Goal: Transaction & Acquisition: Purchase product/service

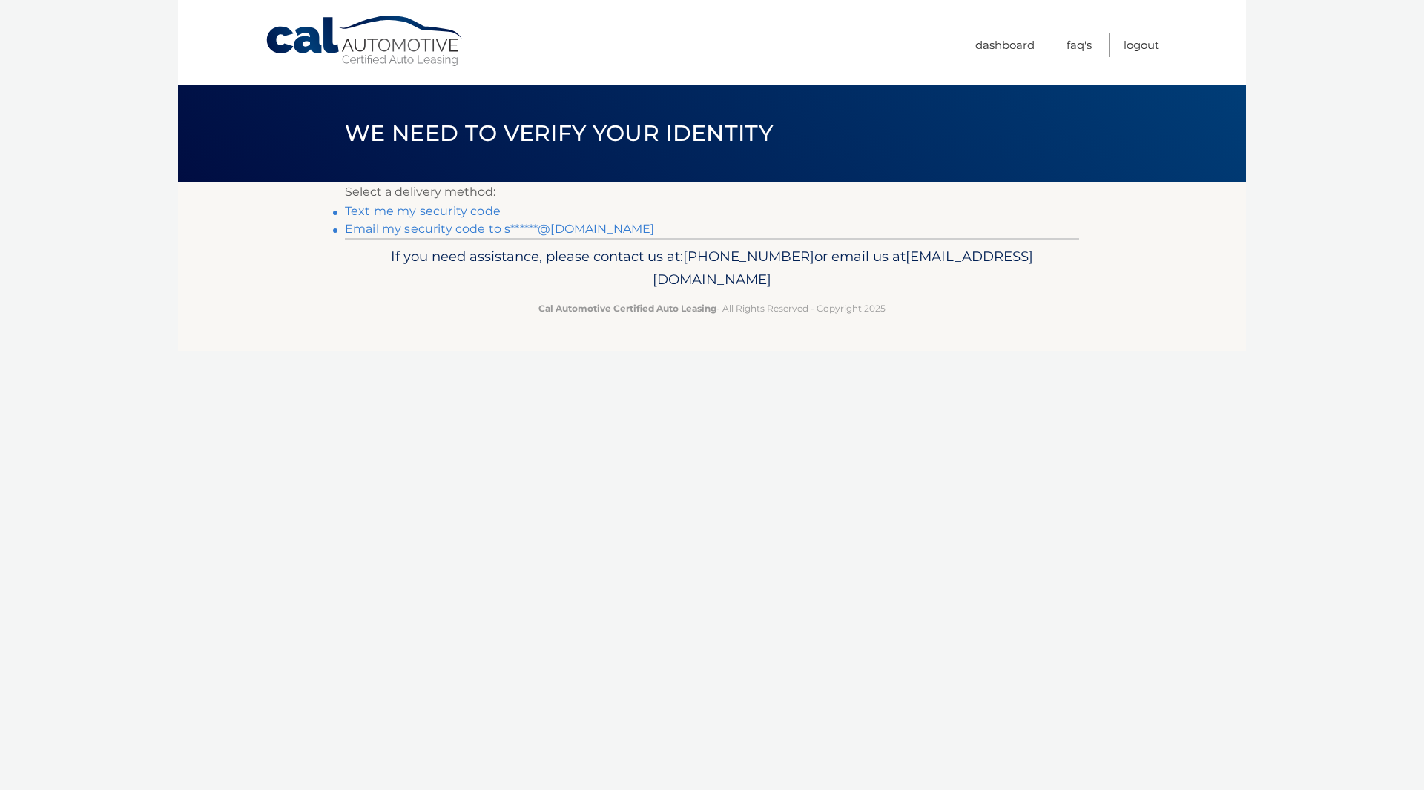
click at [467, 229] on link "Email my security code to s******@gmail.com" at bounding box center [500, 229] width 310 height 14
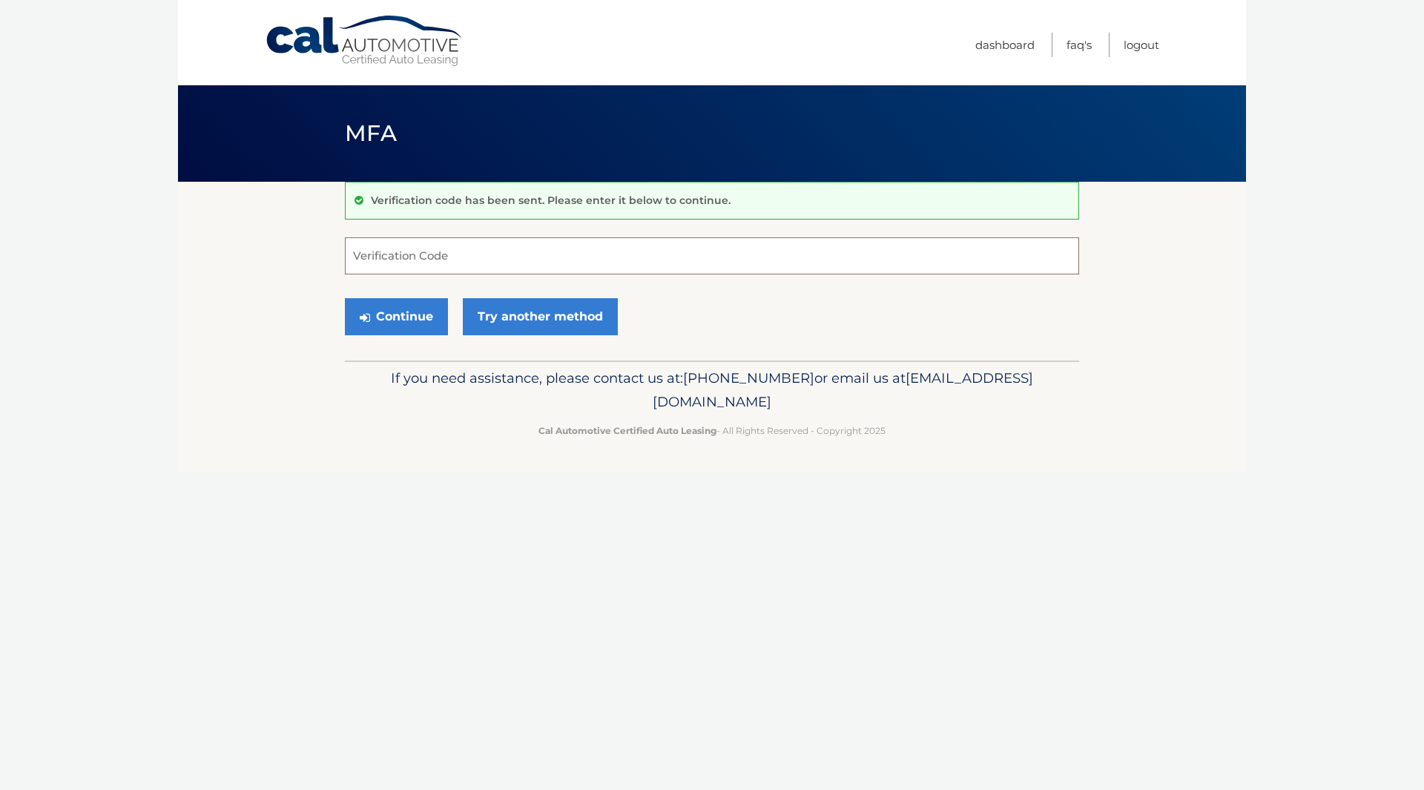
click at [487, 253] on input "Verification Code" at bounding box center [712, 255] width 734 height 37
type input "782207"
click at [411, 320] on button "Continue" at bounding box center [396, 316] width 103 height 37
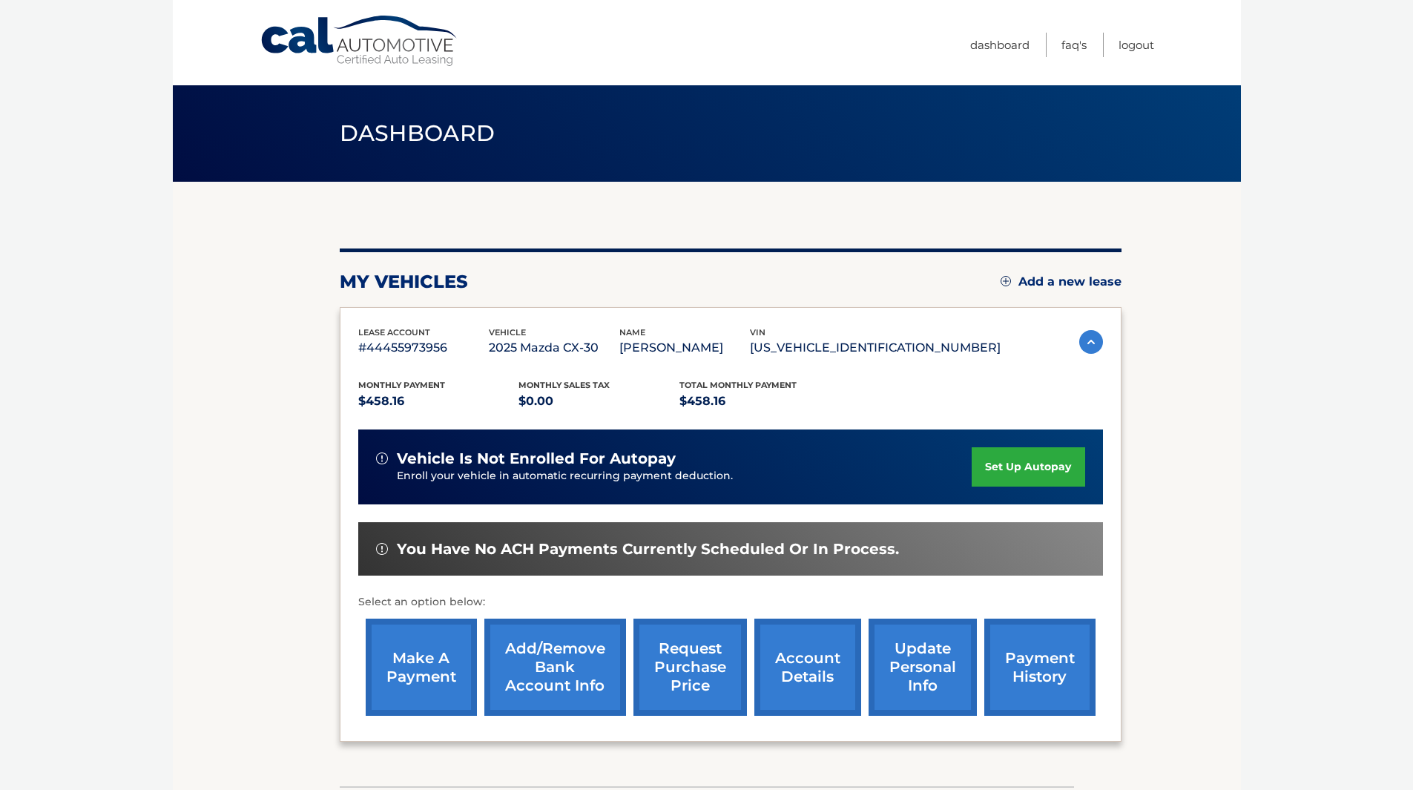
click at [428, 677] on link "make a payment" at bounding box center [421, 667] width 111 height 97
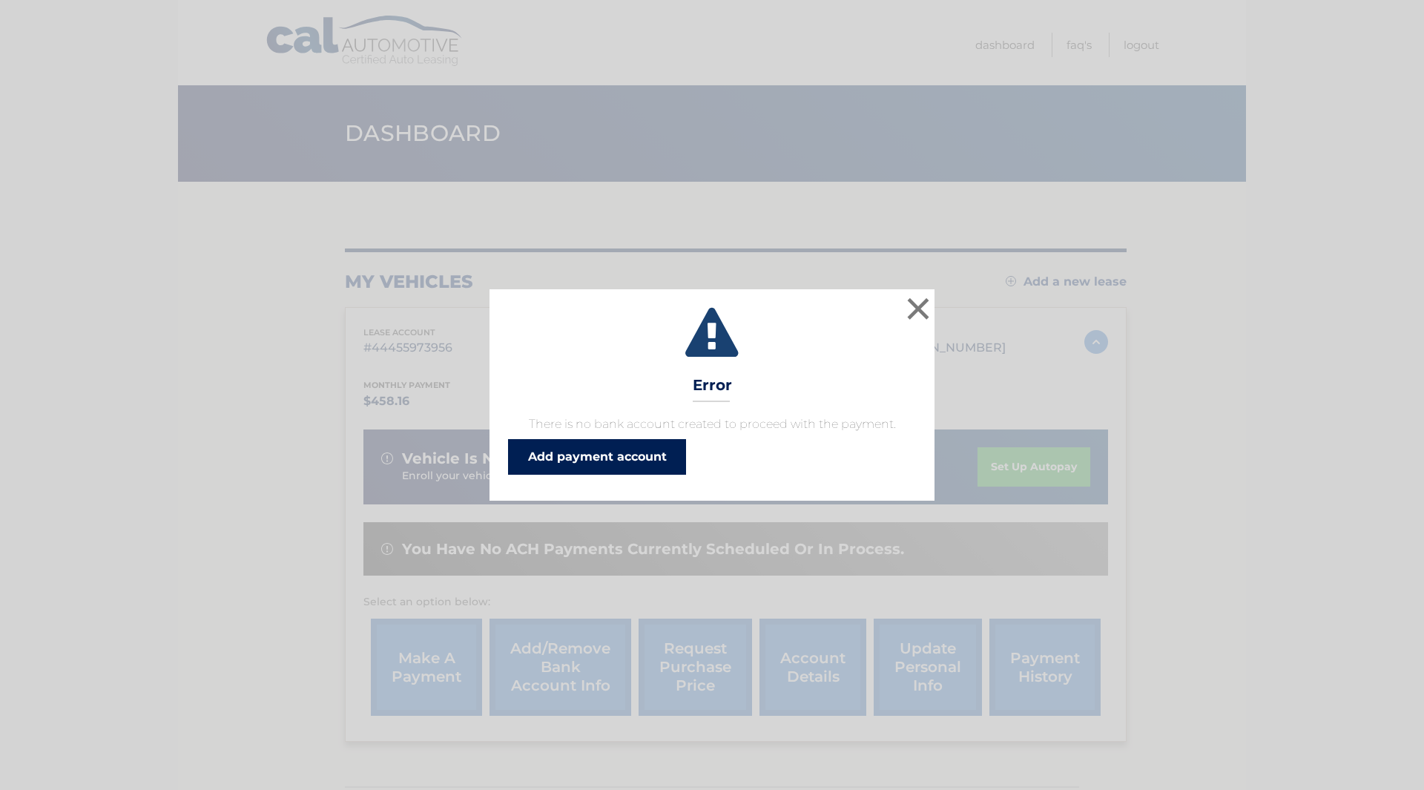
click at [621, 458] on link "Add payment account" at bounding box center [597, 457] width 178 height 36
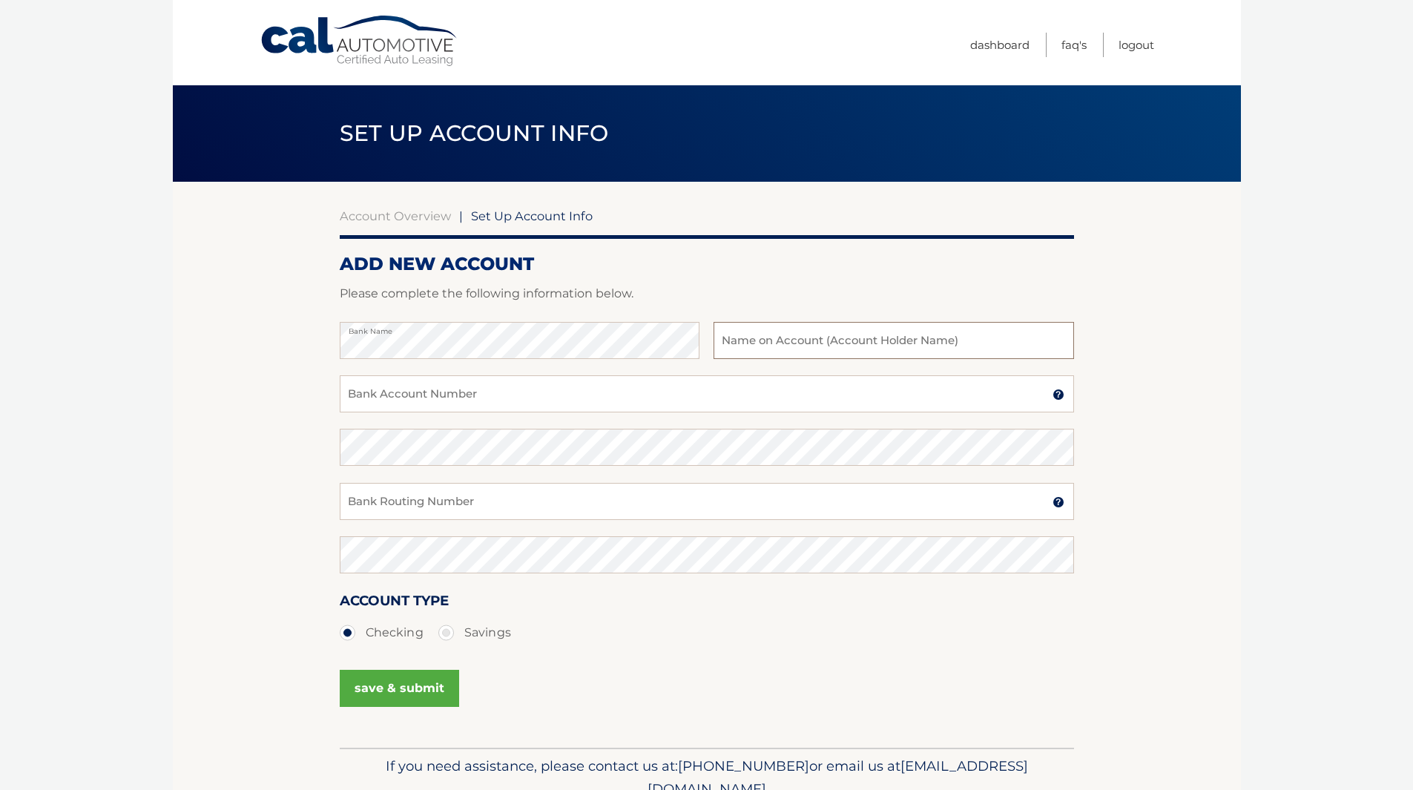
click at [743, 339] on input "text" at bounding box center [894, 340] width 360 height 37
type input "Rocio Cabrera"
click at [487, 397] on input "Bank Account Number" at bounding box center [707, 393] width 734 height 37
type input "7040867559"
click at [473, 509] on input "Bank Routing Number" at bounding box center [707, 501] width 734 height 37
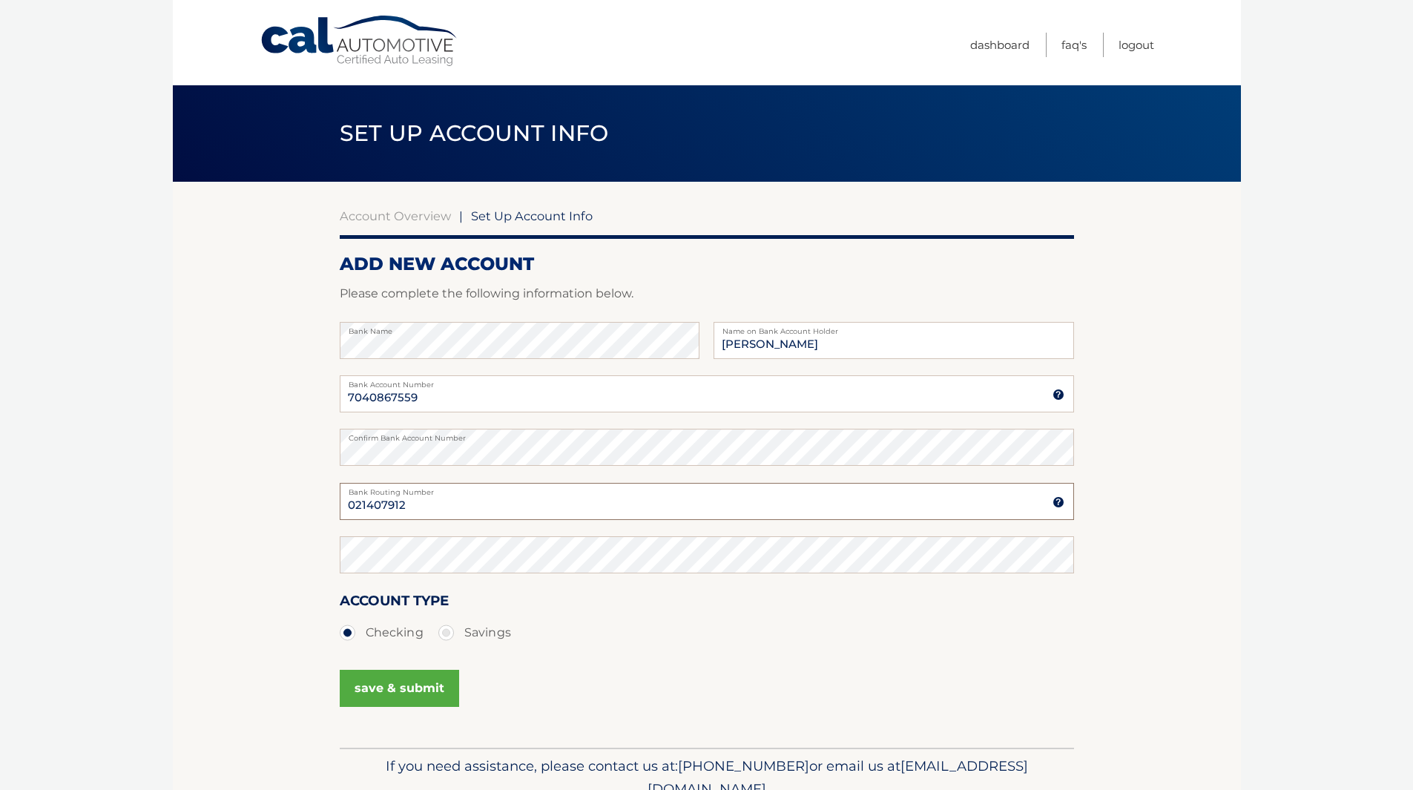
drag, startPoint x: 464, startPoint y: 509, endPoint x: 253, endPoint y: 513, distance: 211.5
click at [253, 513] on section "Account Overview | Set Up Account Info ADD NEW ACCOUNT Please complete the foll…" at bounding box center [707, 465] width 1068 height 566
type input "021407912"
click at [425, 694] on button "save & submit" at bounding box center [399, 688] width 119 height 37
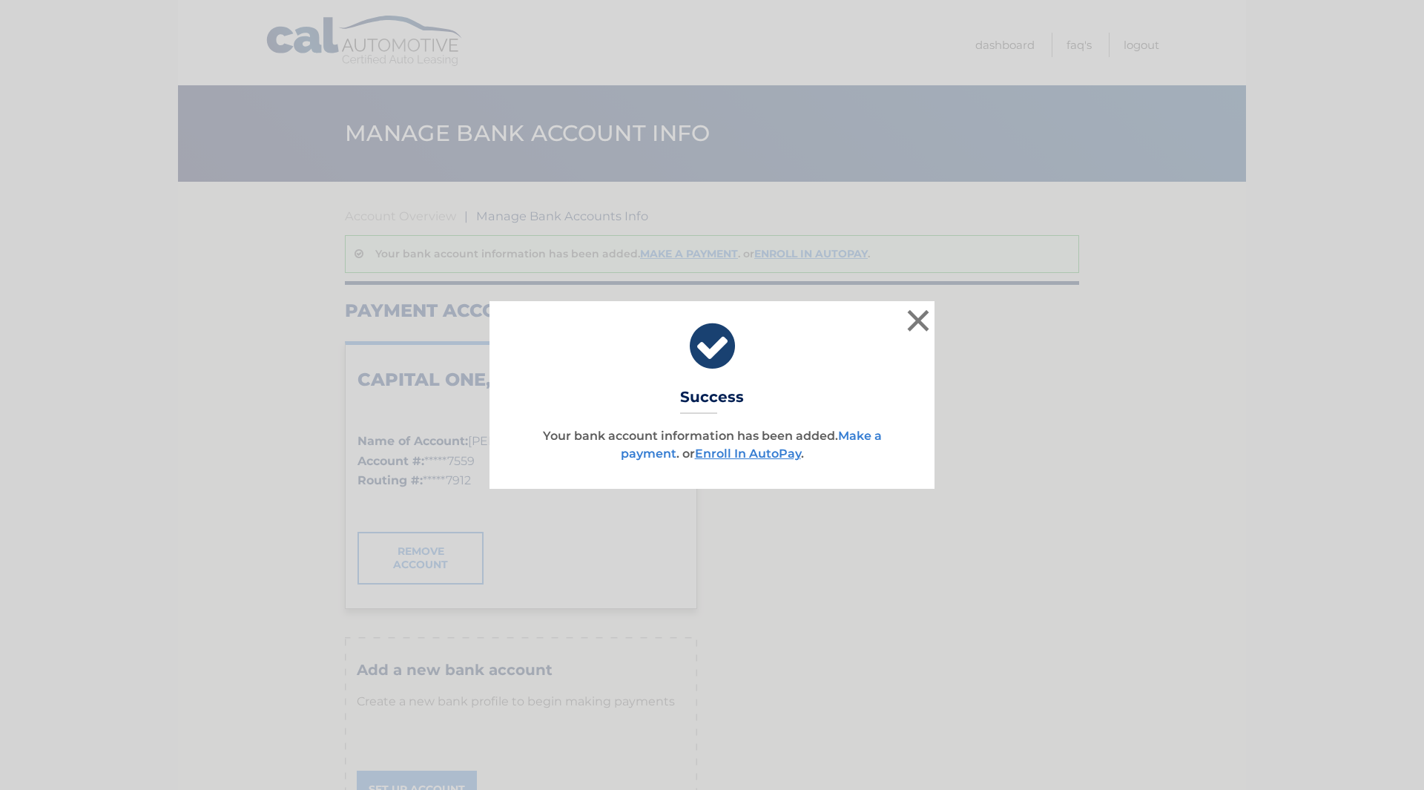
click at [865, 435] on link "Make a payment" at bounding box center [751, 445] width 261 height 32
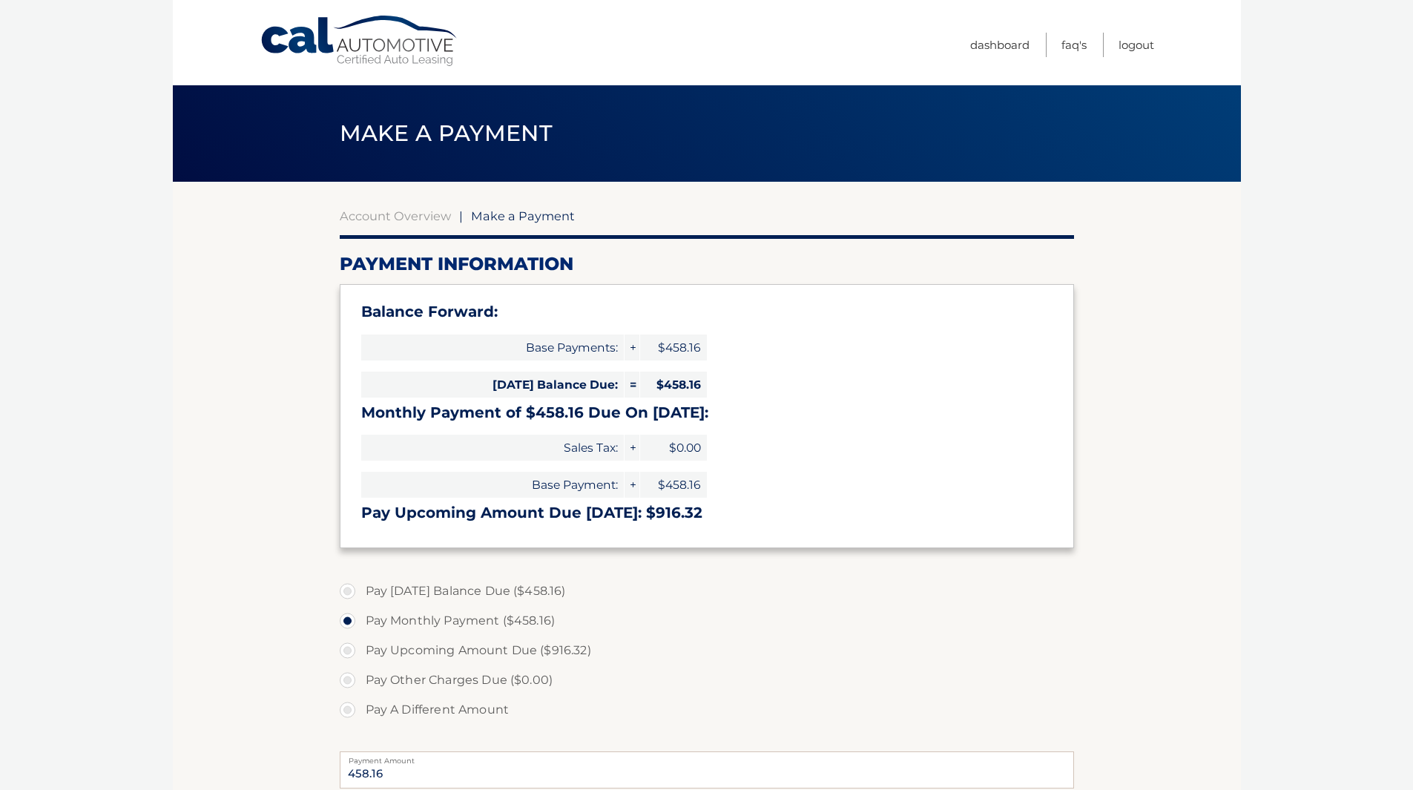
select select "ZDJlZDNiMzktZWQ3My00OTkxLTljM2MtZjE5OGNkYzI3OTZj"
click at [435, 410] on h3 "Monthly Payment of $458.16 Due On Sep 18:" at bounding box center [706, 413] width 691 height 19
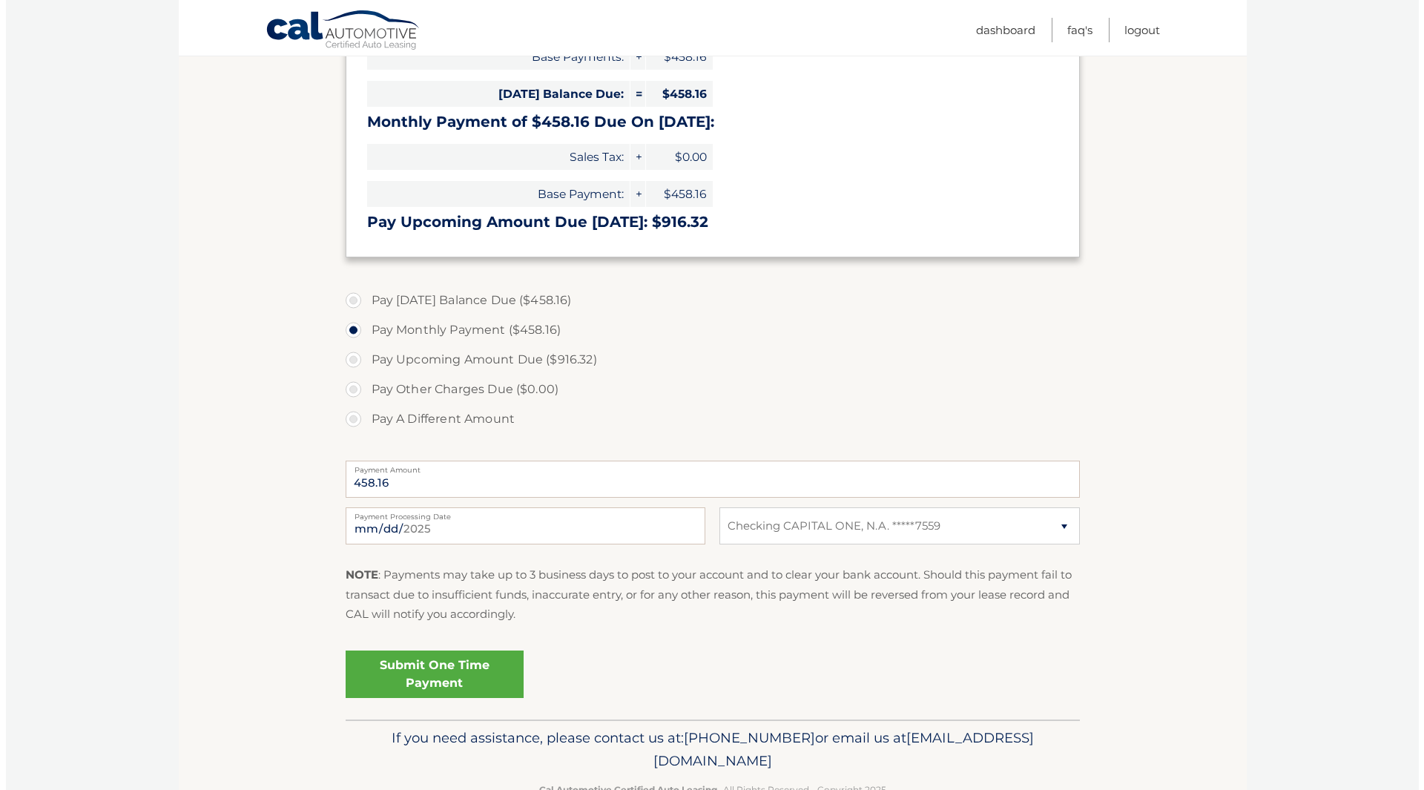
scroll to position [298, 0]
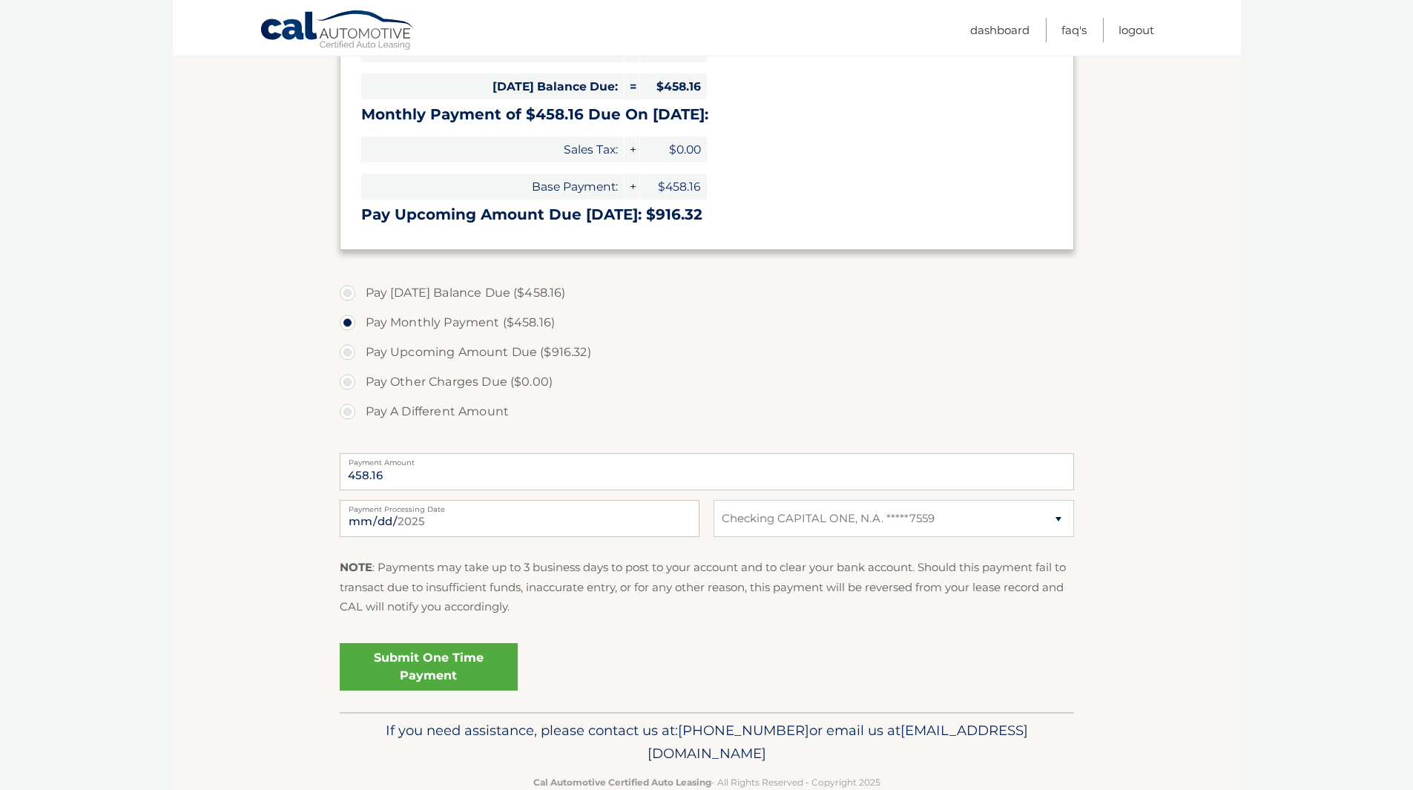
click at [440, 659] on link "Submit One Time Payment" at bounding box center [429, 666] width 178 height 47
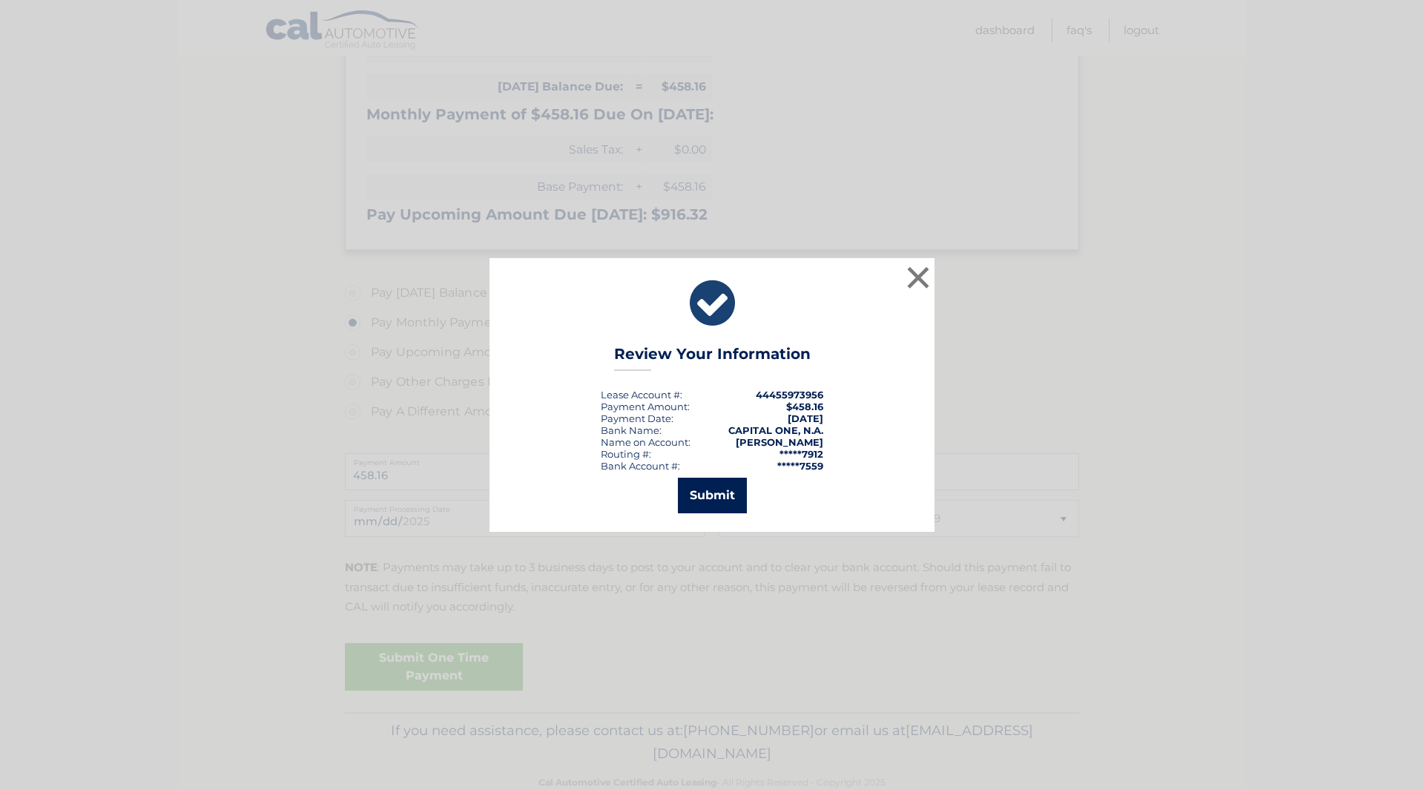
click at [731, 492] on button "Submit" at bounding box center [712, 496] width 69 height 36
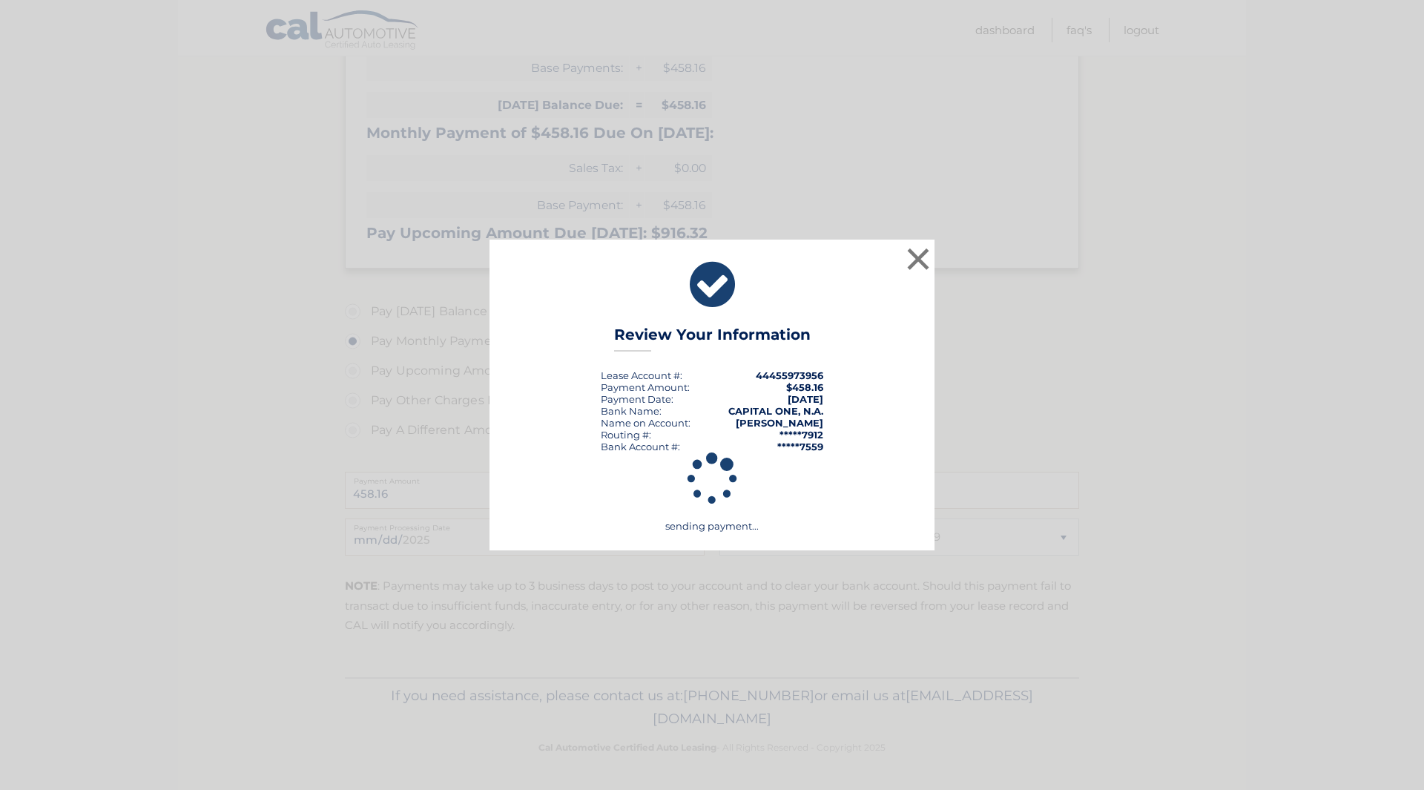
scroll to position [280, 0]
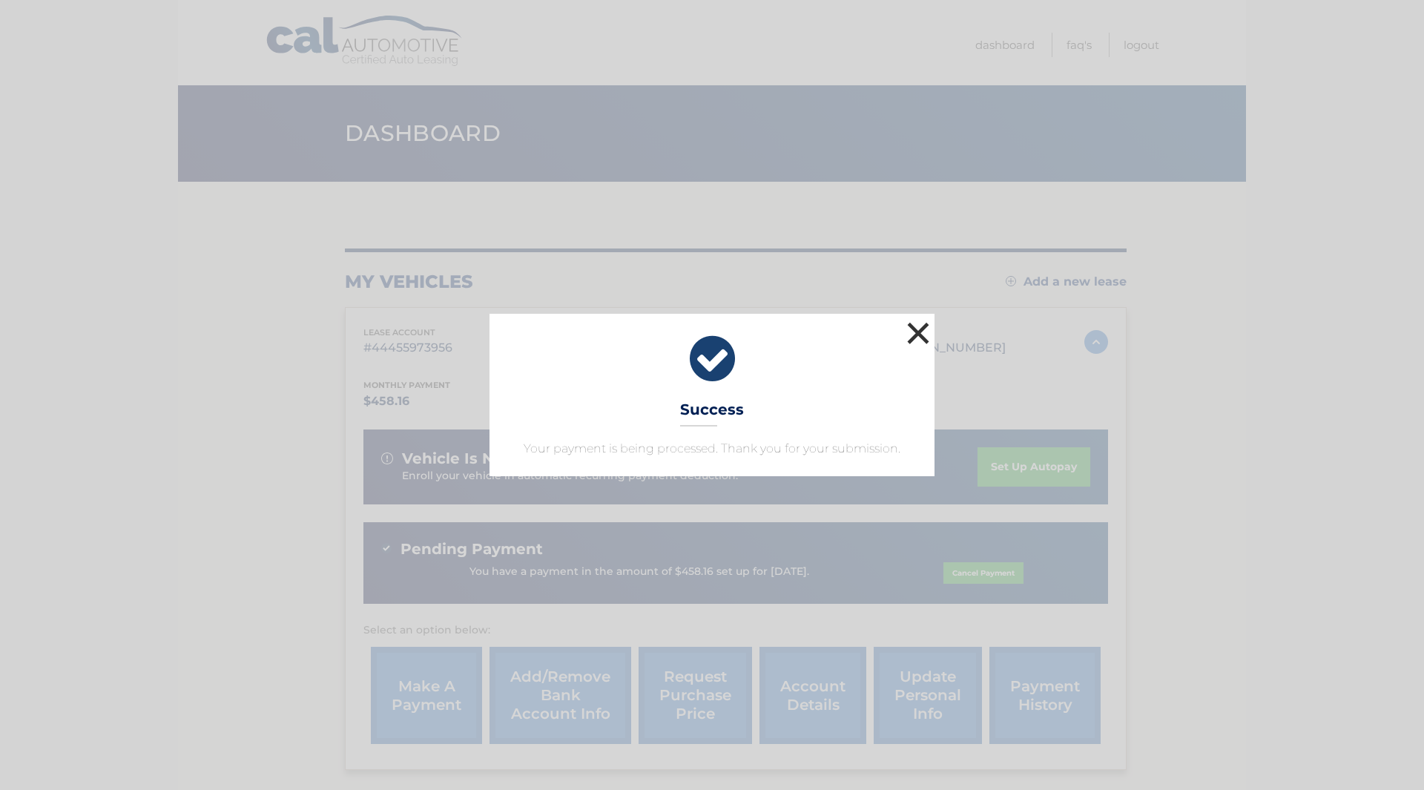
click at [927, 335] on button "×" at bounding box center [919, 333] width 30 height 30
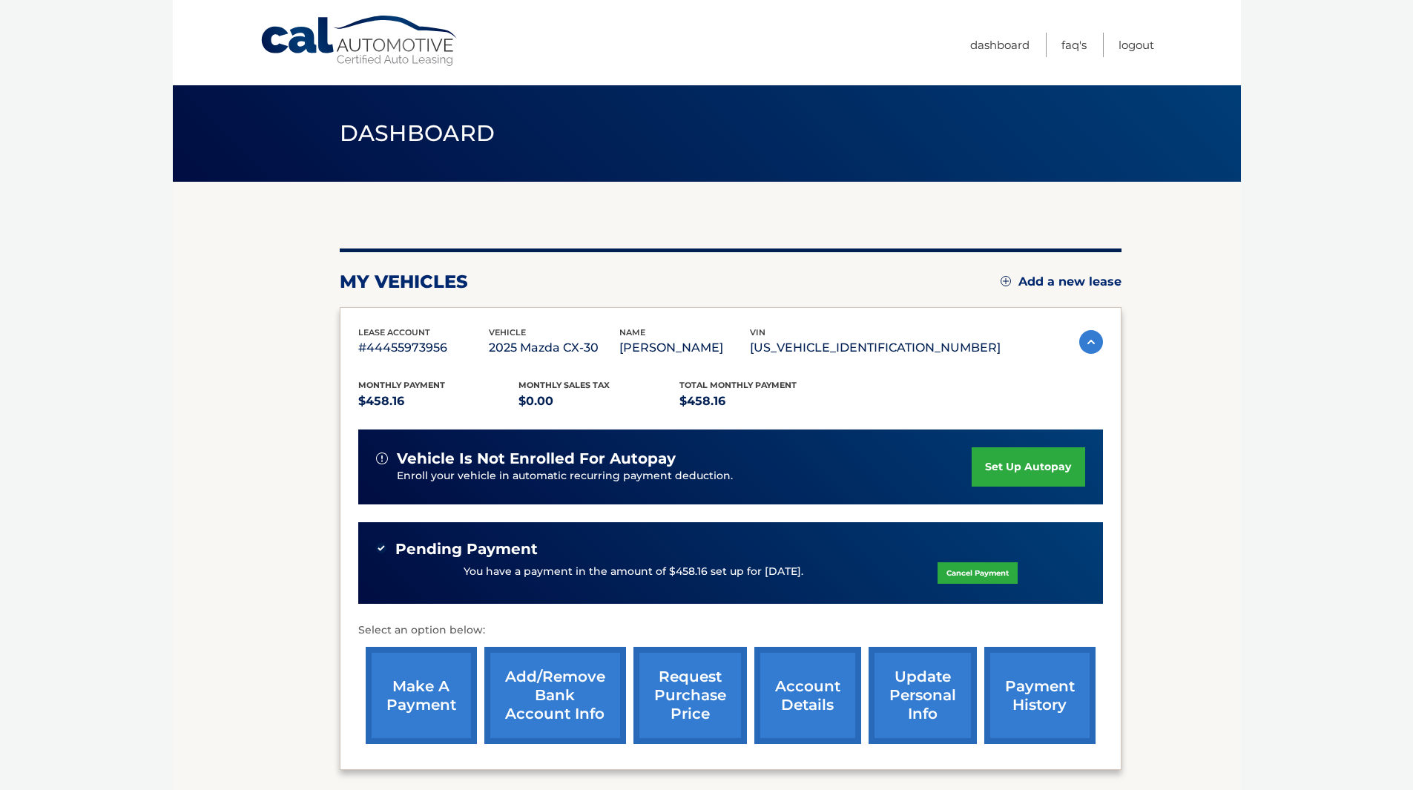
click at [792, 696] on link "account details" at bounding box center [808, 695] width 107 height 97
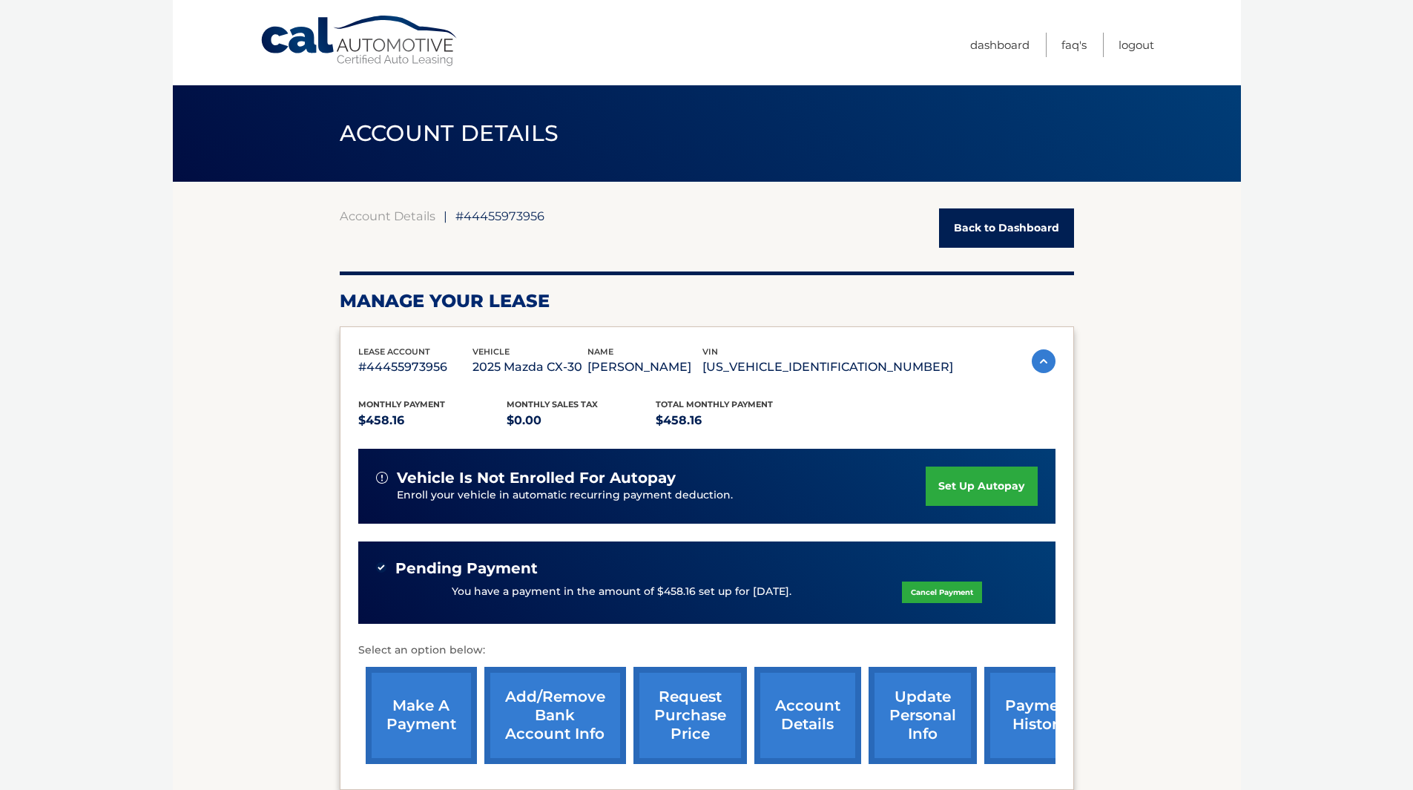
click at [1039, 710] on link "payment history" at bounding box center [1039, 715] width 111 height 97
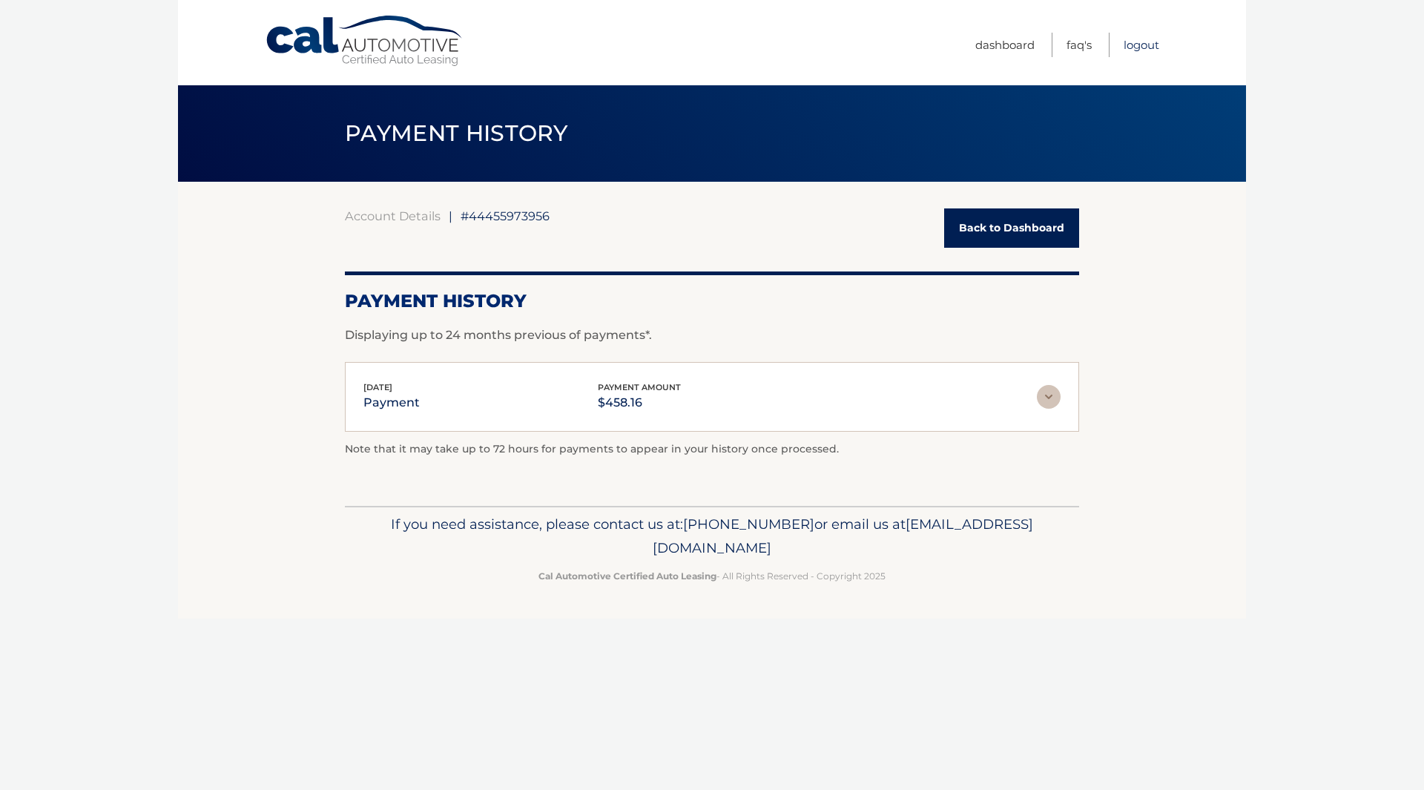
click at [1151, 50] on link "Logout" at bounding box center [1142, 45] width 36 height 24
